Goal: Contribute content: Add original content to the website for others to see

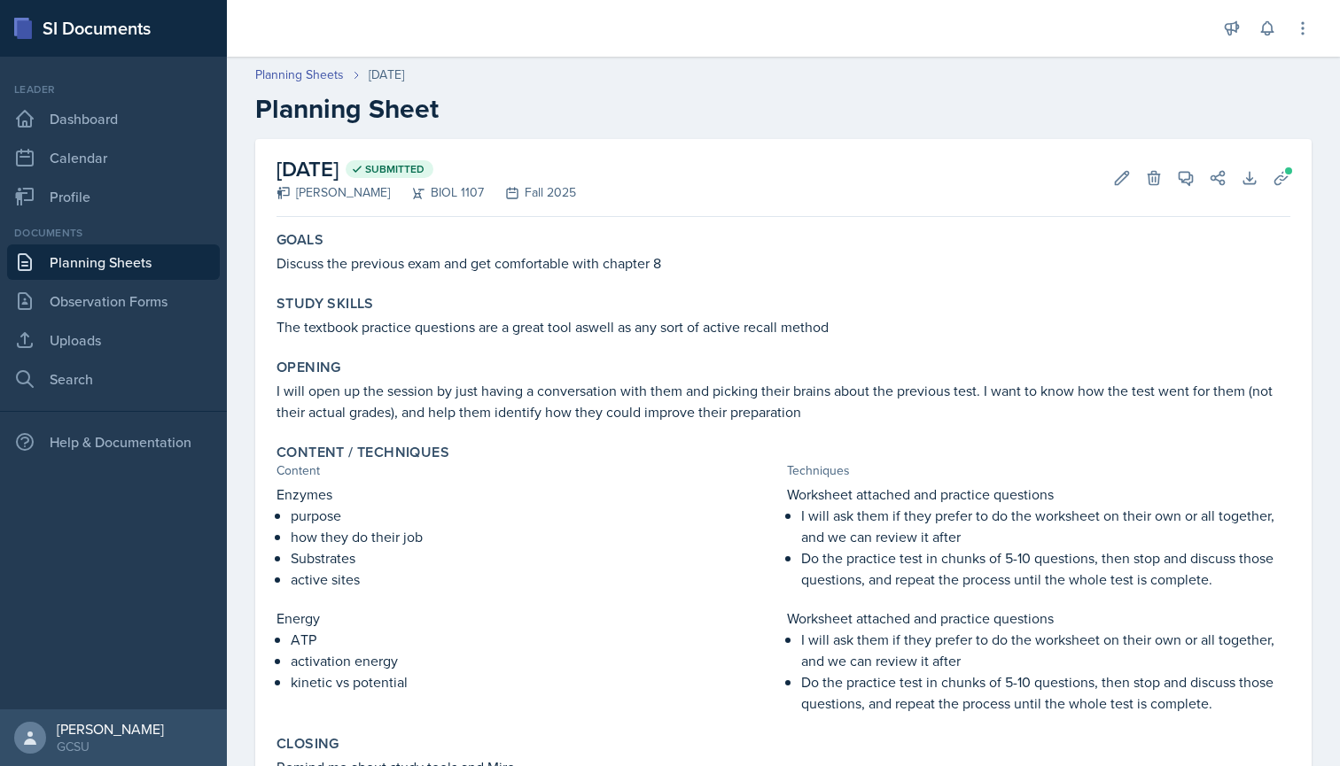
scroll to position [125, 0]
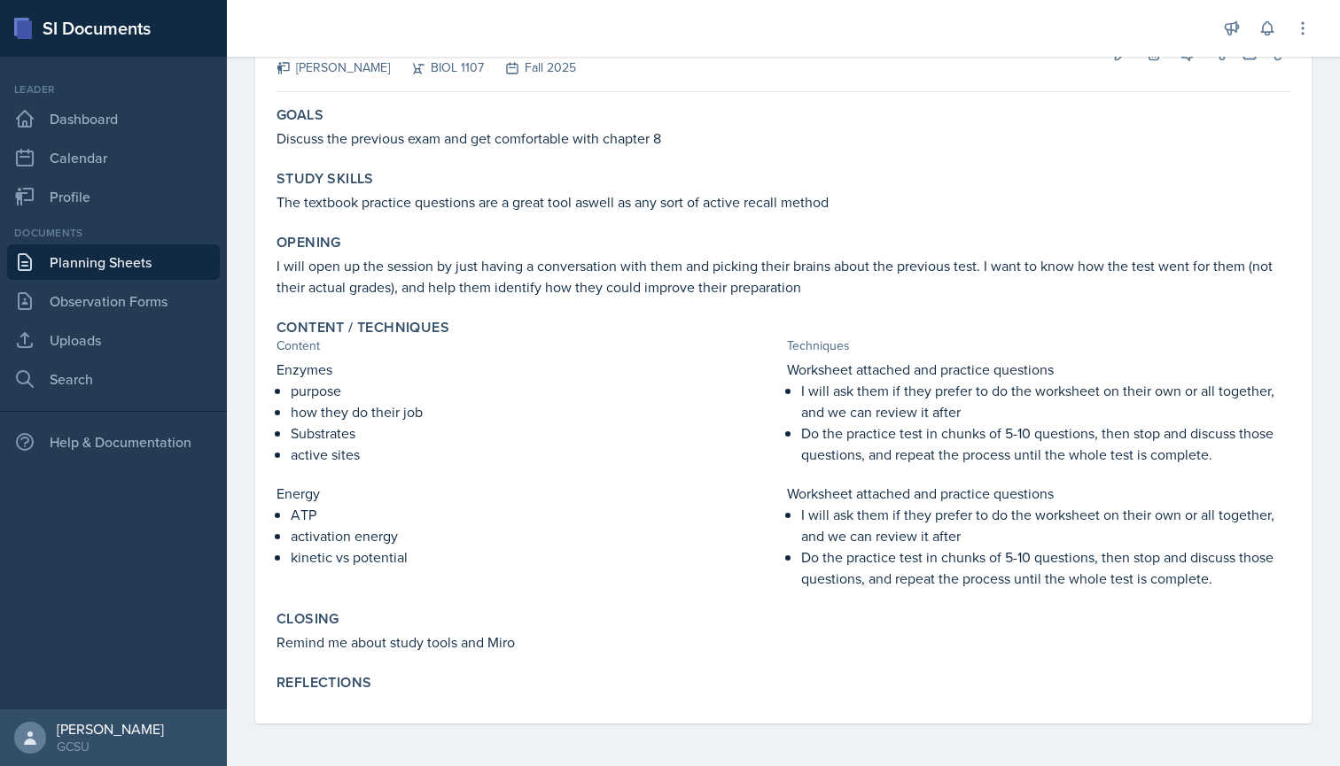
click at [445, 649] on p "Remind me about study tools and Miro" at bounding box center [783, 642] width 1014 height 21
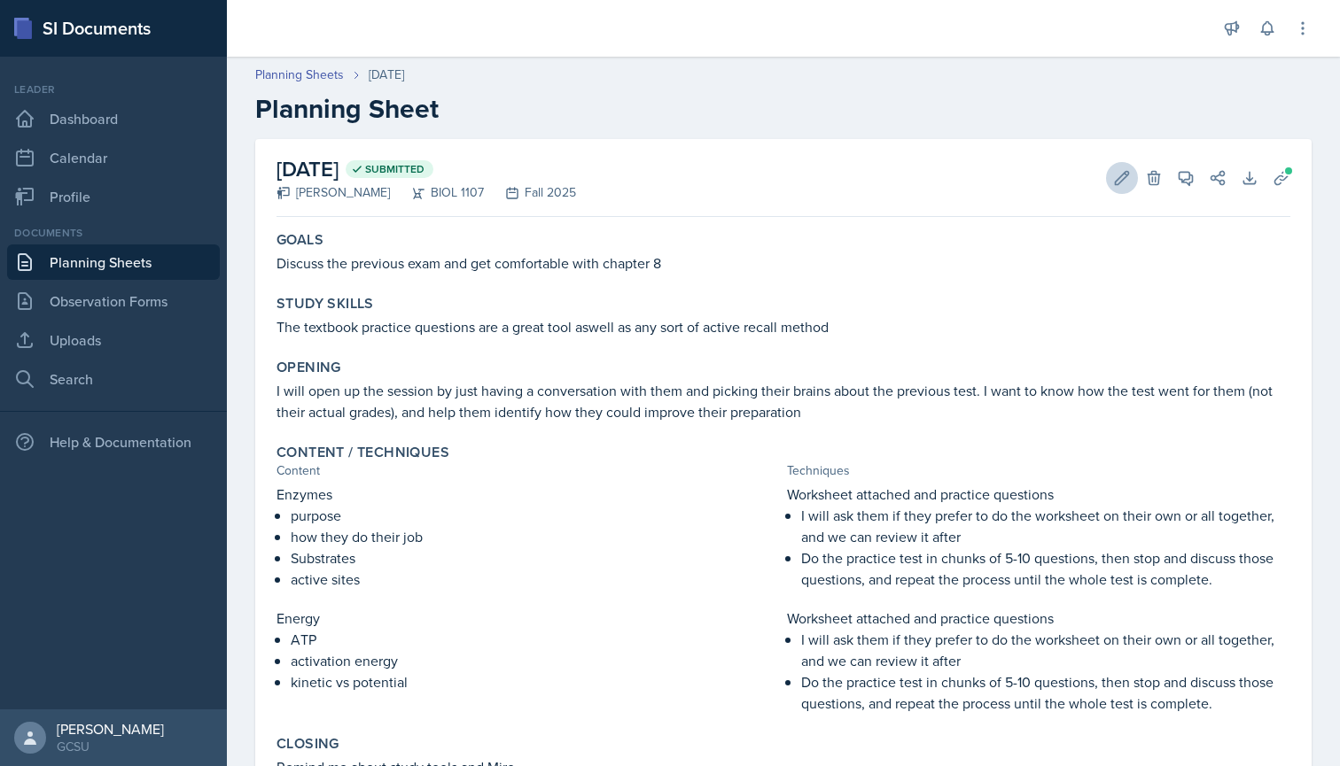
scroll to position [0, 0]
click at [1133, 172] on button "Edit" at bounding box center [1122, 178] width 32 height 32
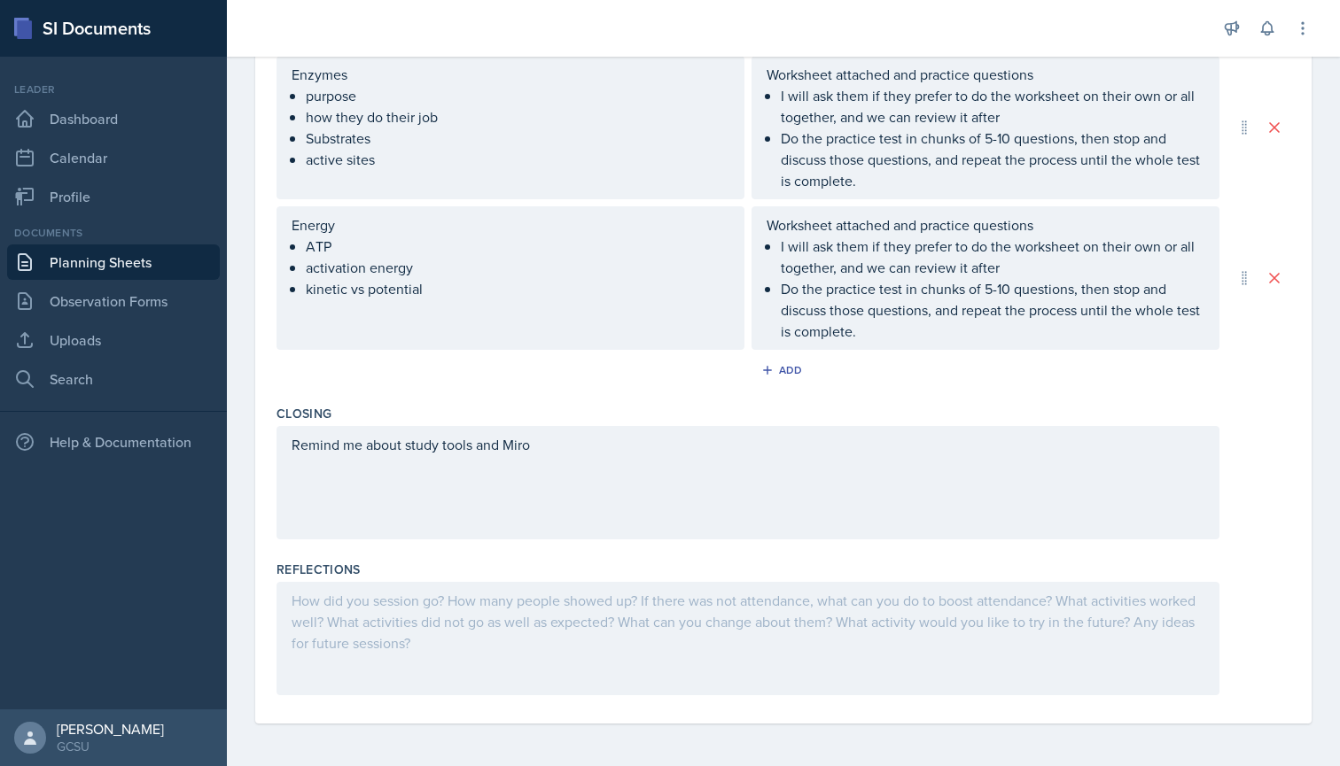
scroll to position [617, 0]
click at [366, 447] on div "Remind me about study tools and Miro" at bounding box center [747, 482] width 943 height 113
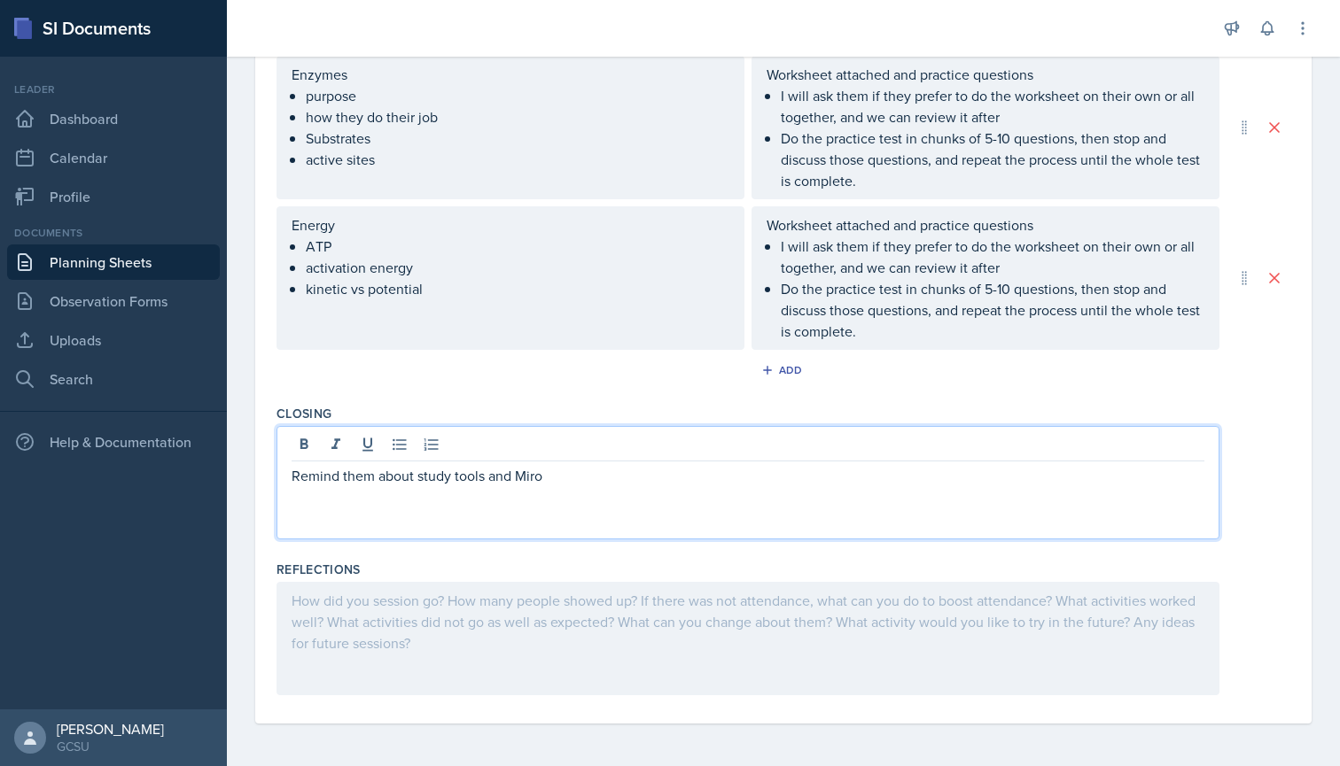
click at [588, 569] on div "Reflections" at bounding box center [783, 570] width 1014 height 18
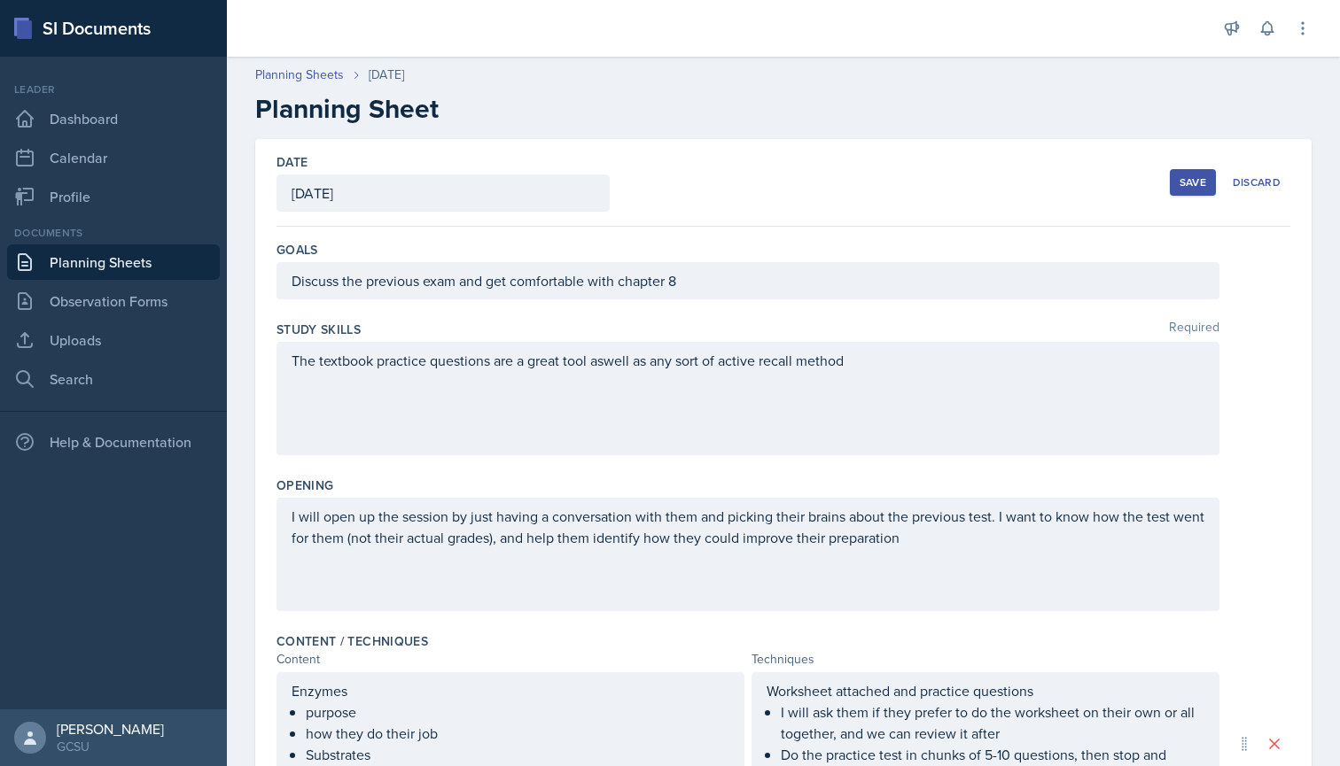
scroll to position [0, 0]
click at [1205, 185] on div "Save" at bounding box center [1192, 182] width 27 height 14
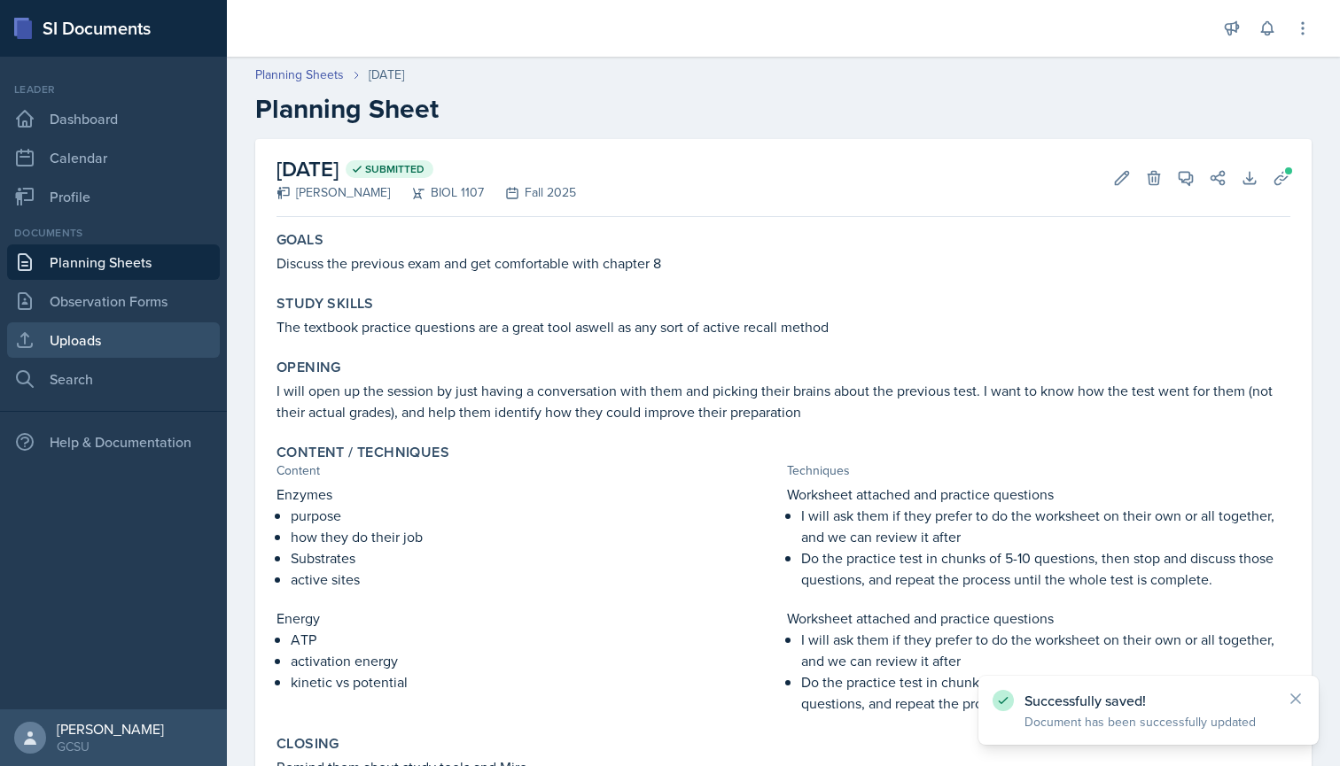
click at [100, 344] on link "Uploads" at bounding box center [113, 339] width 213 height 35
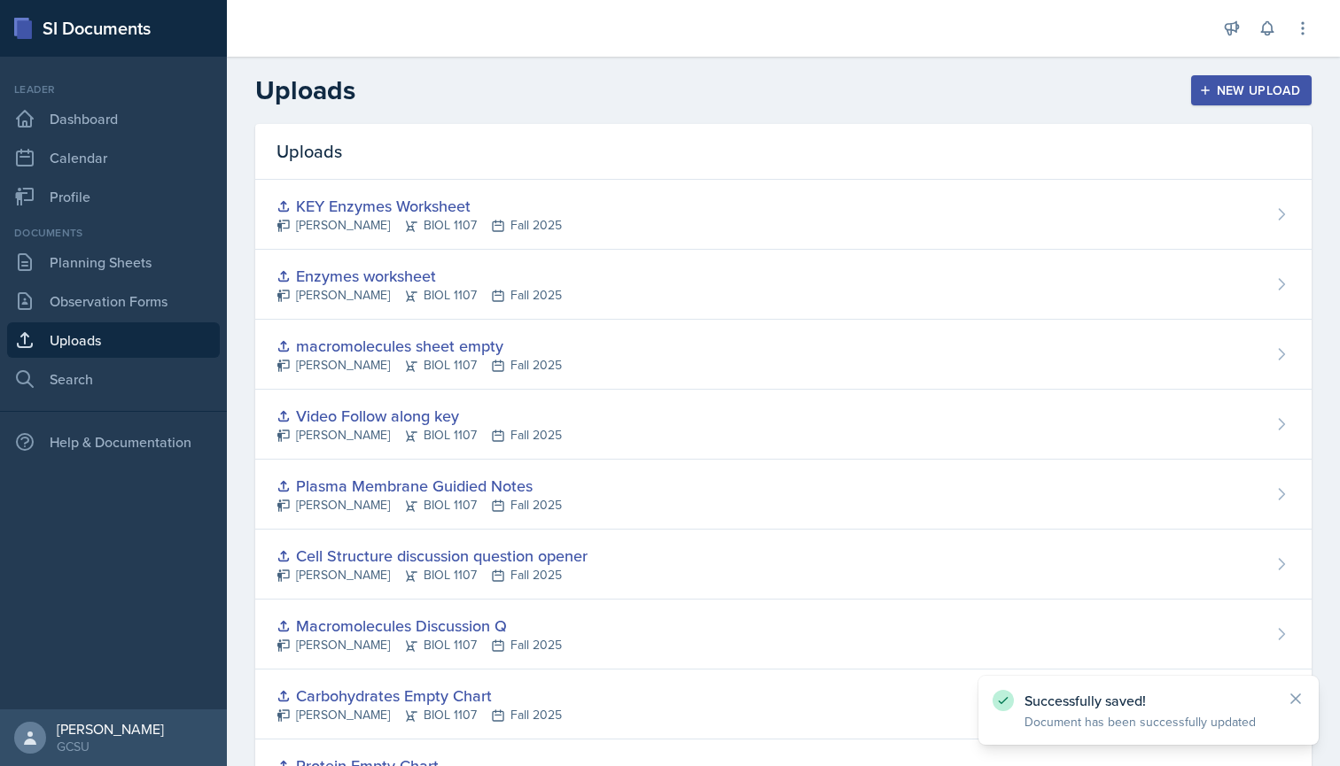
click at [1209, 96] on icon "button" at bounding box center [1205, 90] width 12 height 12
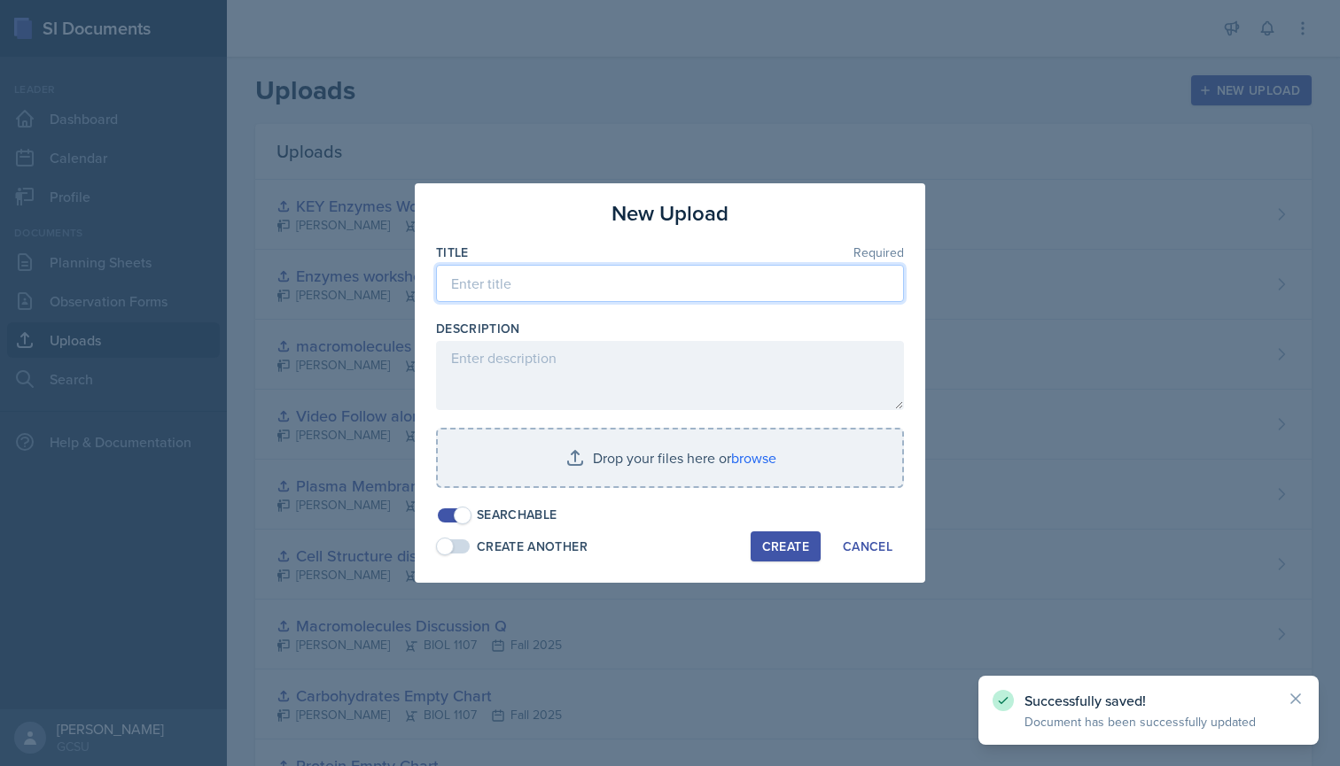
click at [485, 291] on input at bounding box center [670, 283] width 468 height 37
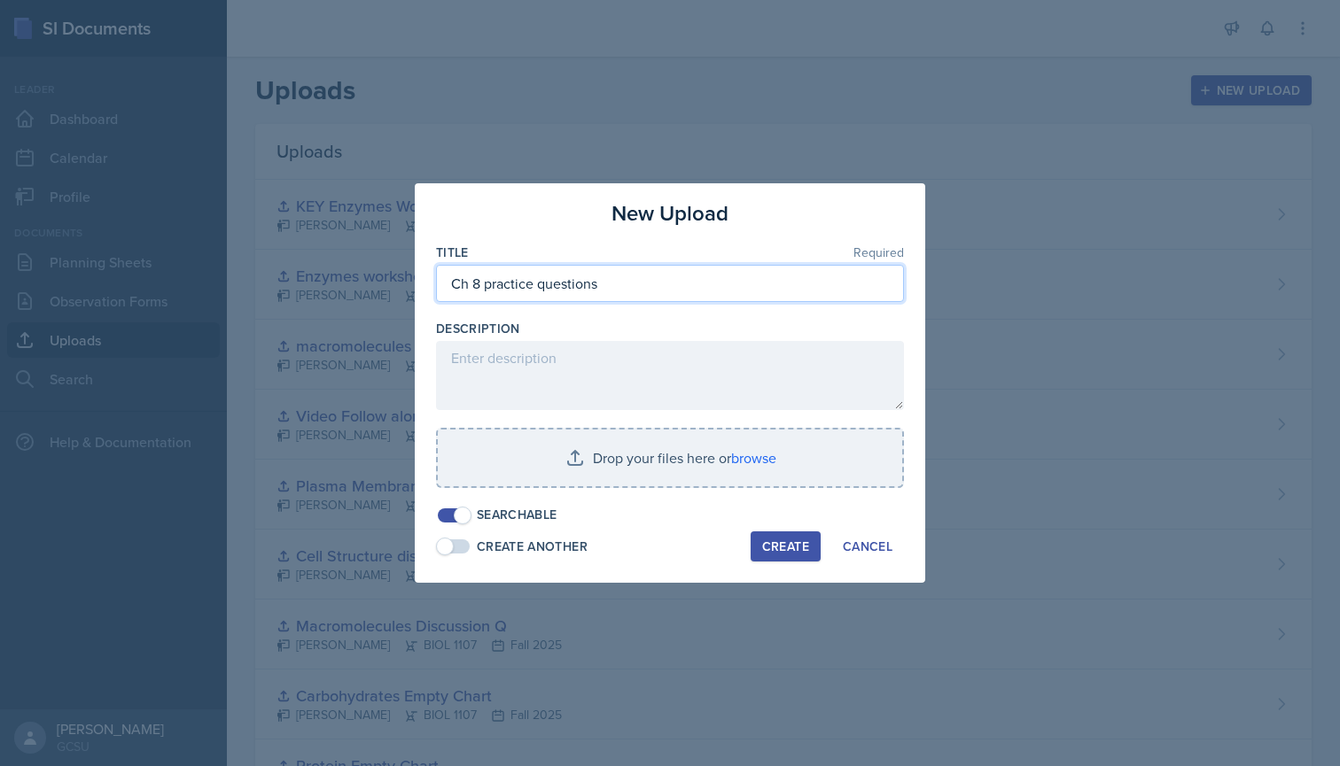
type input "Ch 8 practice questions"
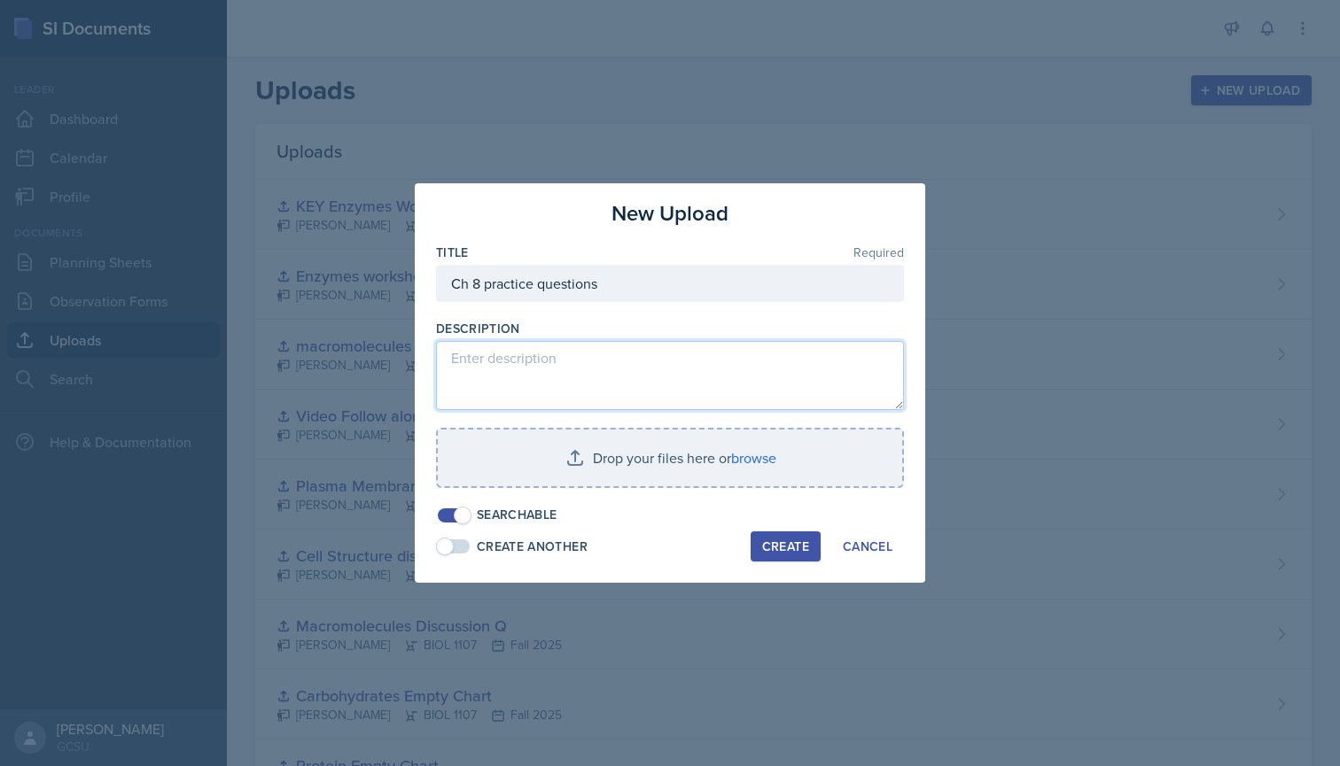
click at [540, 350] on textarea at bounding box center [670, 375] width 468 height 69
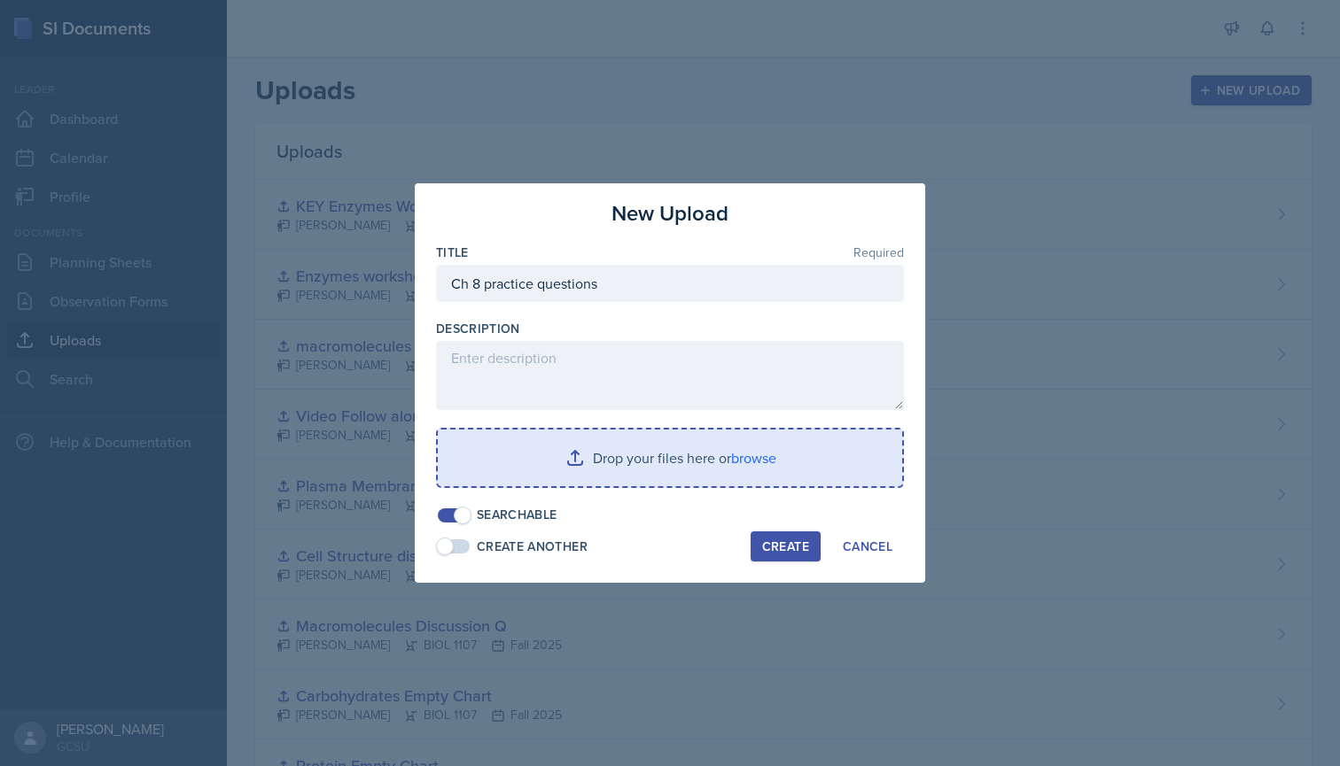
click at [758, 453] on input "file" at bounding box center [670, 458] width 464 height 57
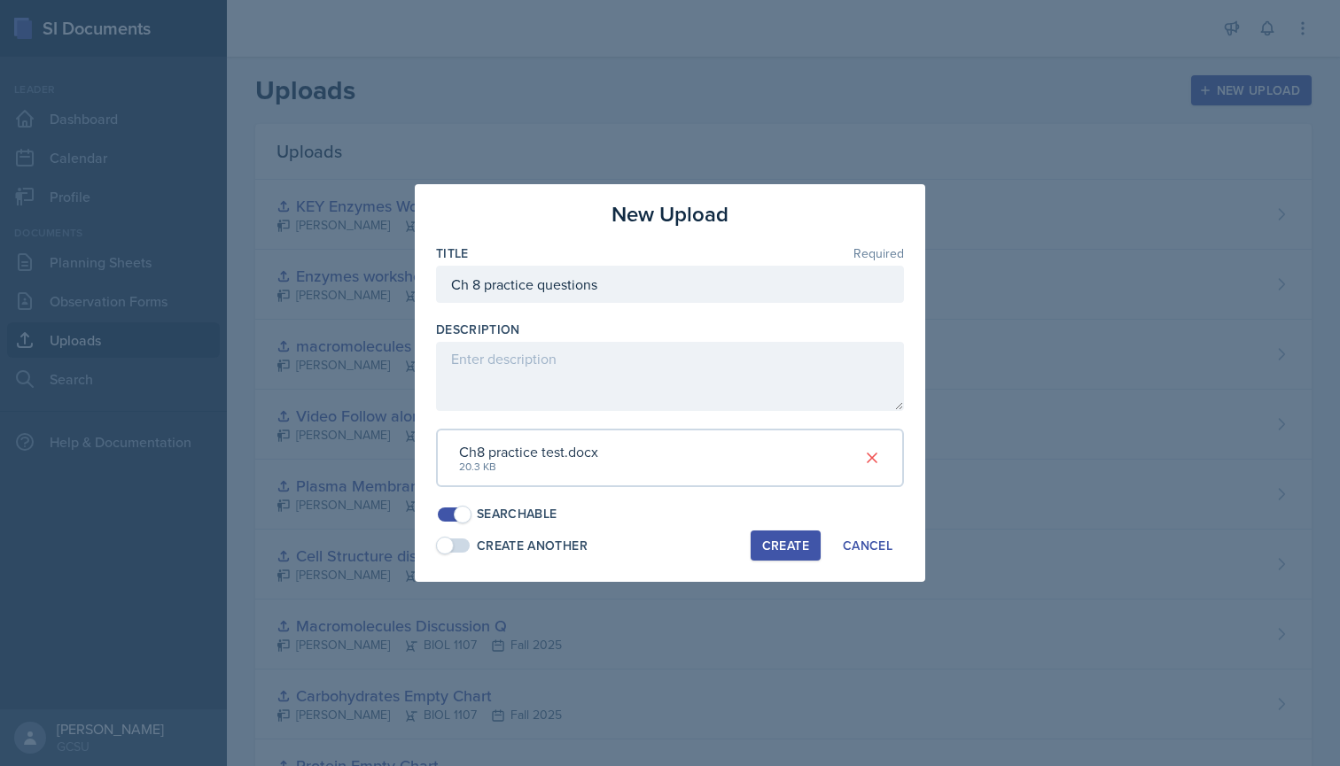
click at [797, 539] on div "Create" at bounding box center [785, 546] width 47 height 14
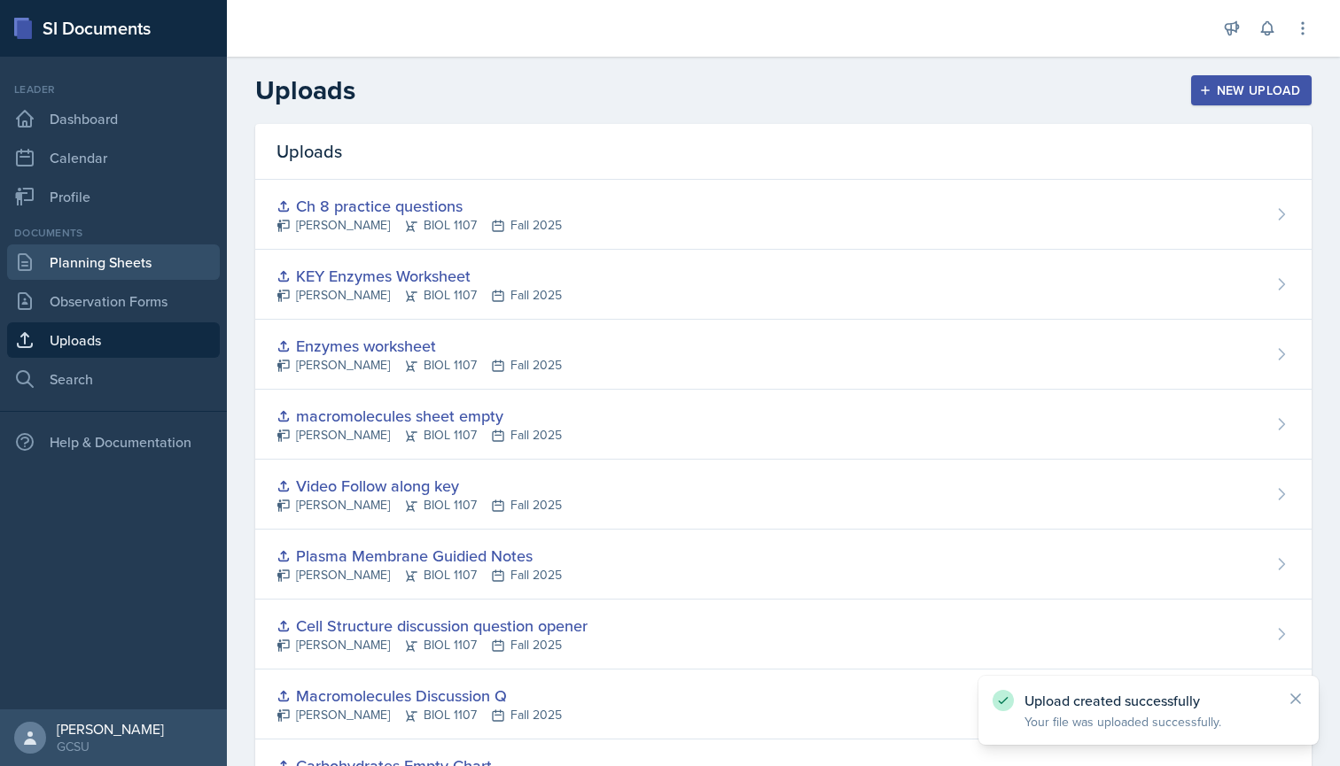
click at [100, 256] on link "Planning Sheets" at bounding box center [113, 262] width 213 height 35
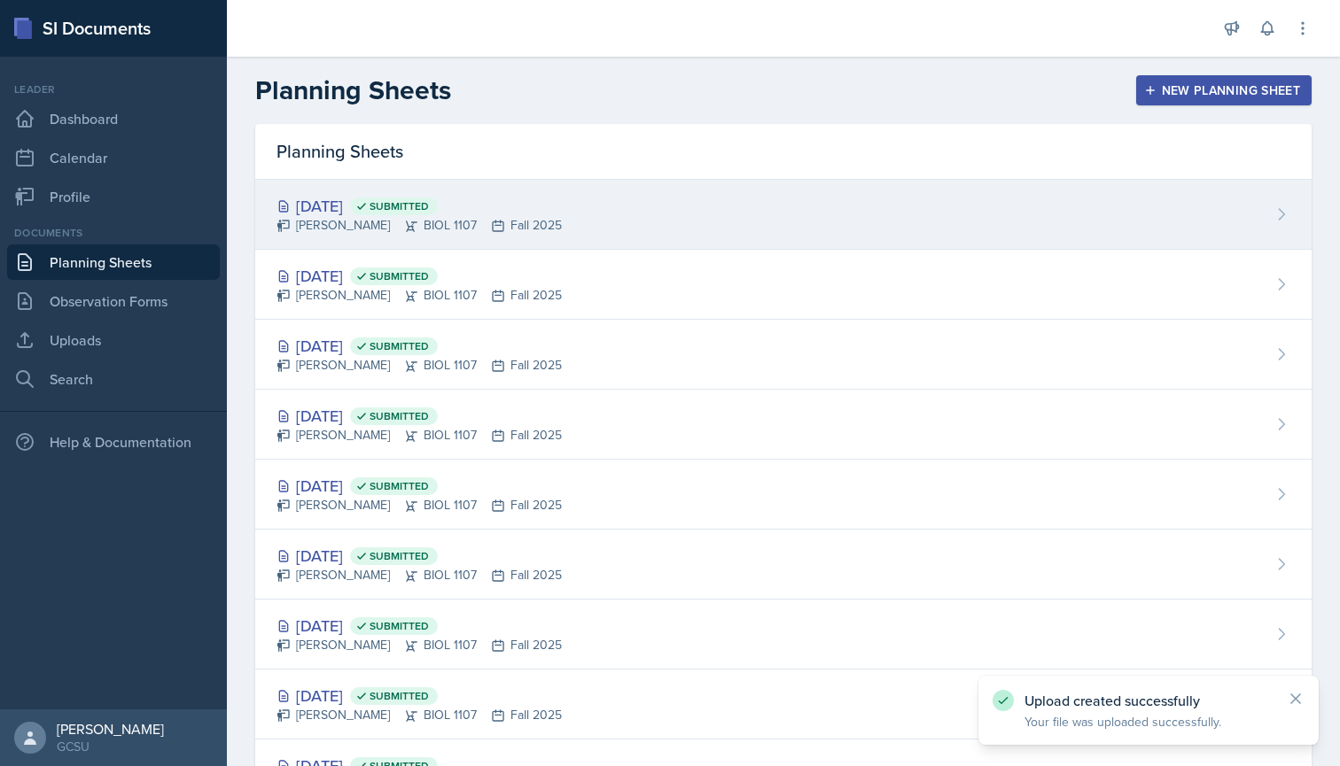
click at [773, 213] on div "[DATE] Submitted [PERSON_NAME] BIOL 1107 Fall 2025" at bounding box center [783, 215] width 1056 height 70
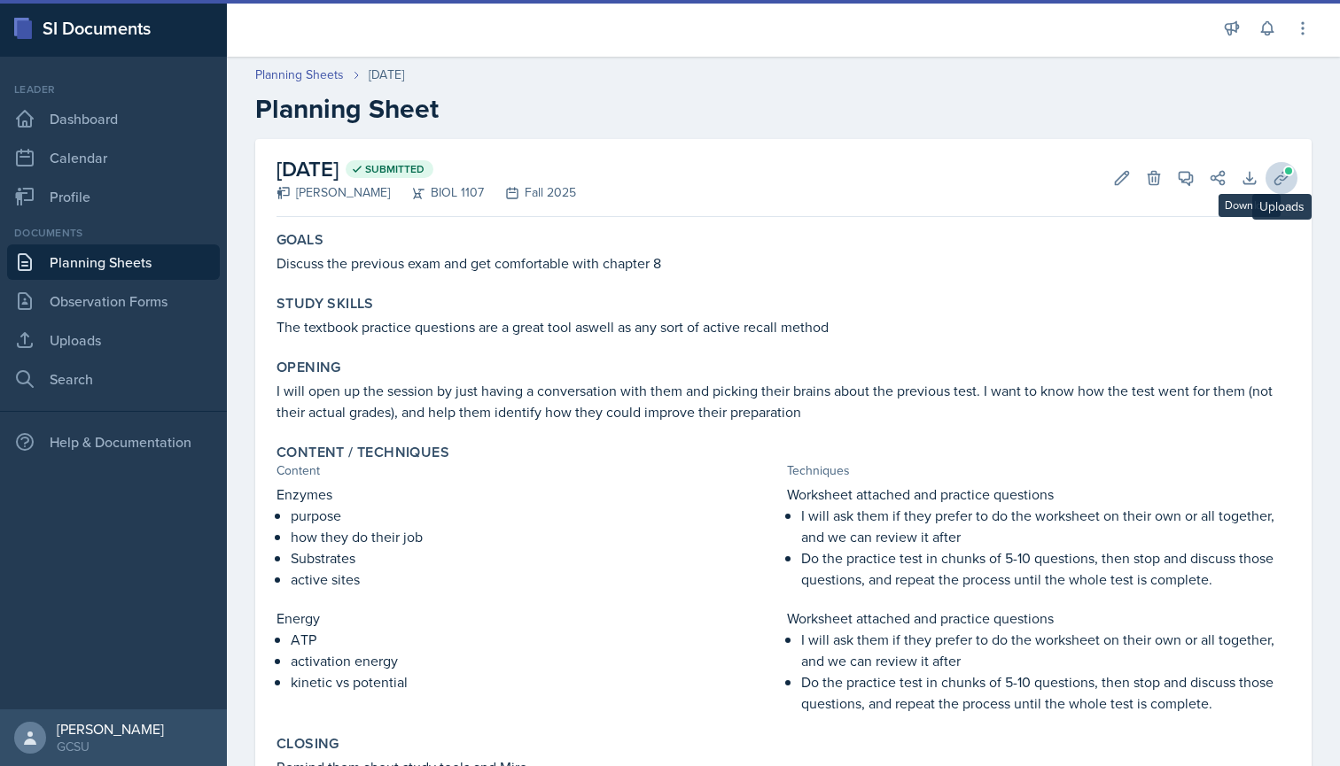
click at [1278, 176] on icon at bounding box center [1280, 177] width 13 height 13
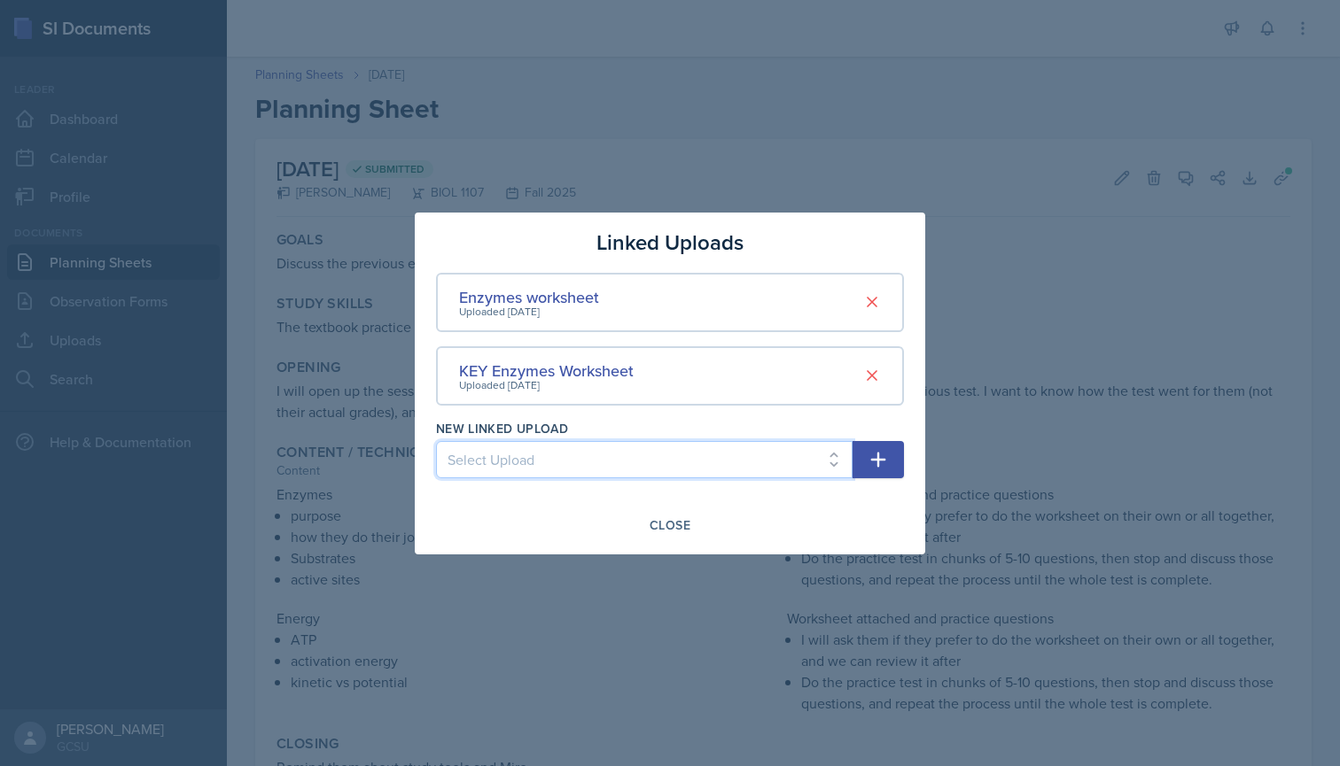
select select "b41c8c2f-eabf-4af0-b99d-6873c265f713"
click at [872, 455] on icon "button" at bounding box center [877, 459] width 21 height 21
select select
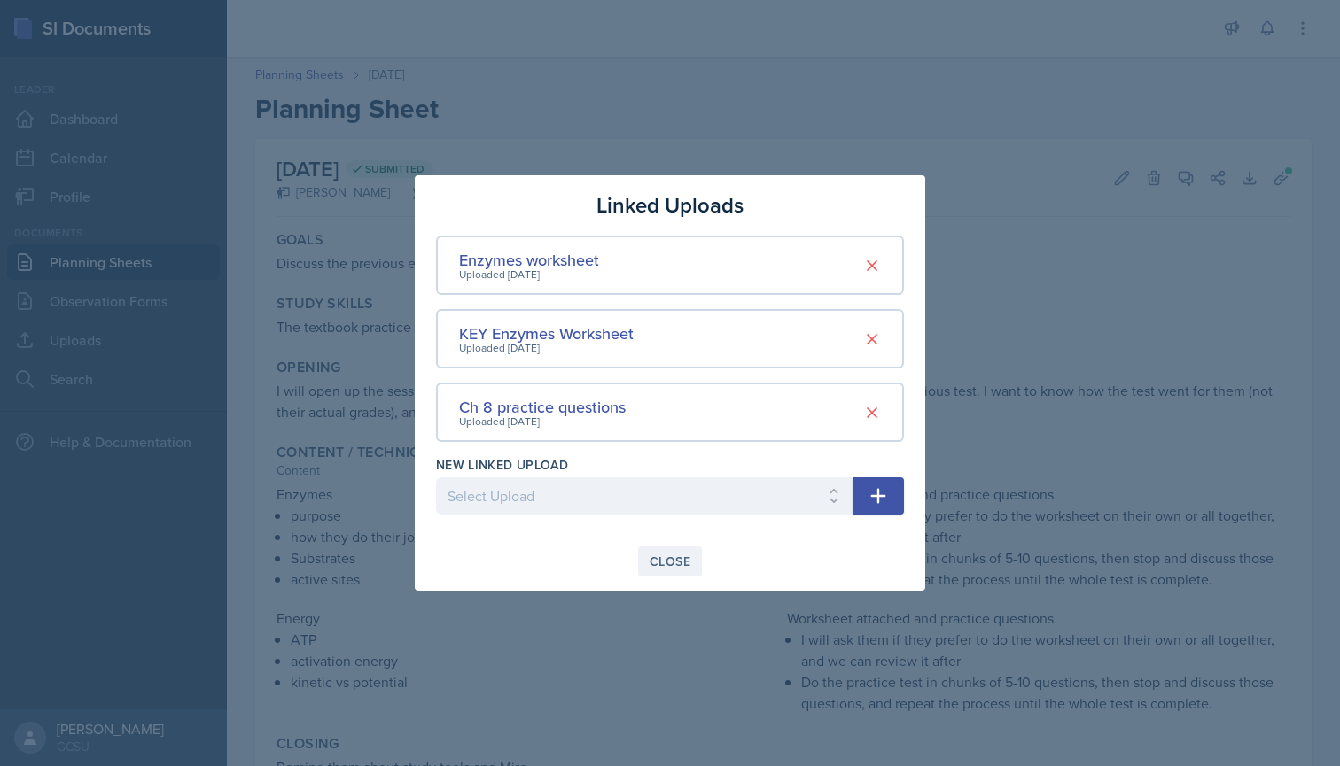
click at [691, 559] on button "Close" at bounding box center [670, 562] width 64 height 30
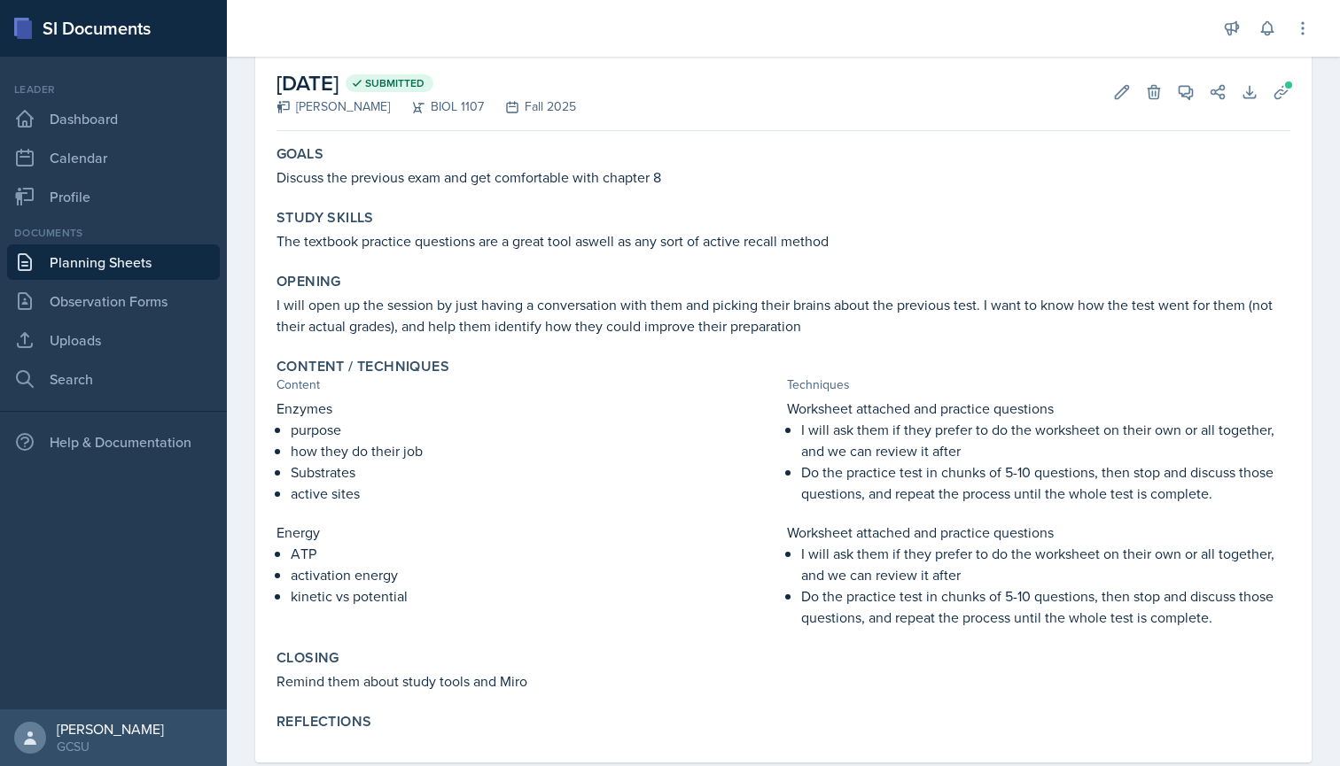
scroll to position [89, 0]
